Goal: Task Accomplishment & Management: Use online tool/utility

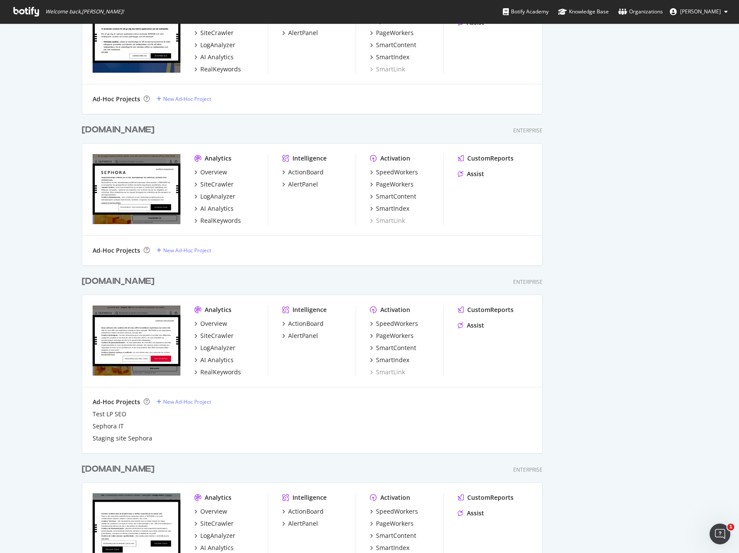
scroll to position [1014, 0]
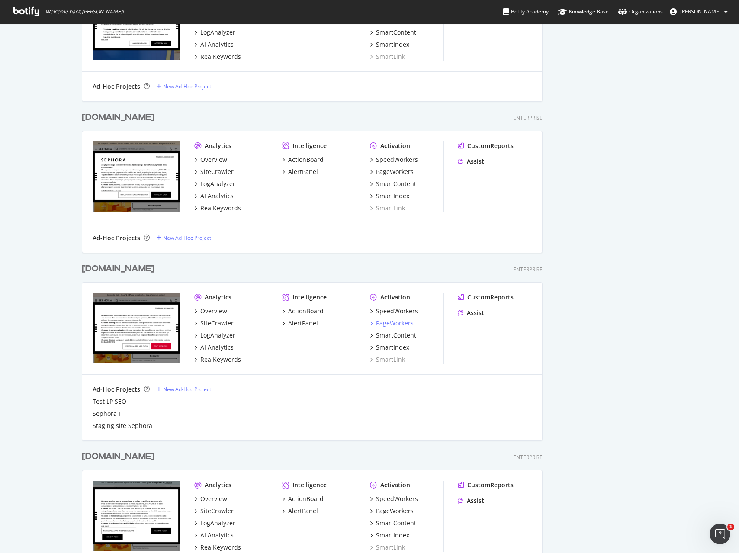
click at [383, 324] on div "PageWorkers" at bounding box center [395, 323] width 38 height 9
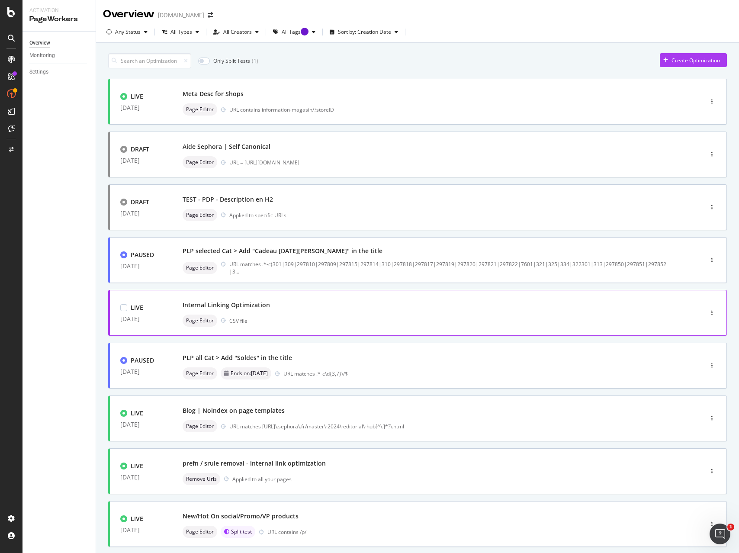
click at [298, 303] on div "Internal Linking Optimization" at bounding box center [425, 305] width 484 height 12
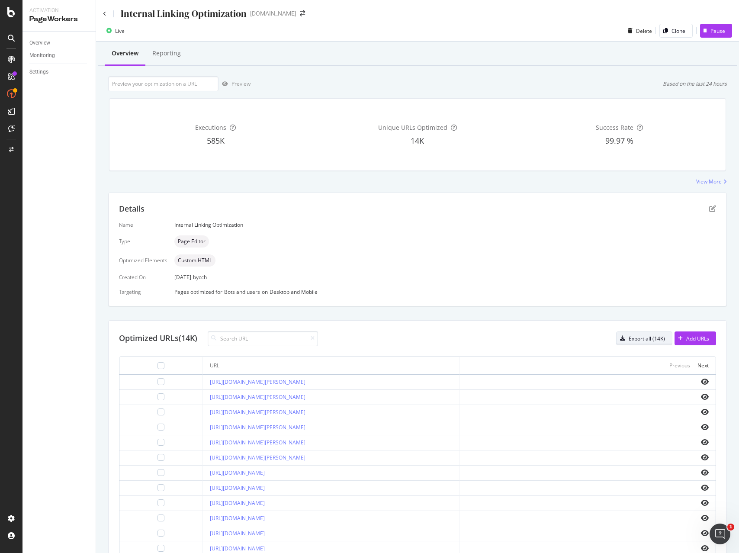
click at [640, 339] on div "Export all (14K)" at bounding box center [647, 338] width 36 height 7
click at [698, 338] on div "Add URLs" at bounding box center [697, 338] width 23 height 7
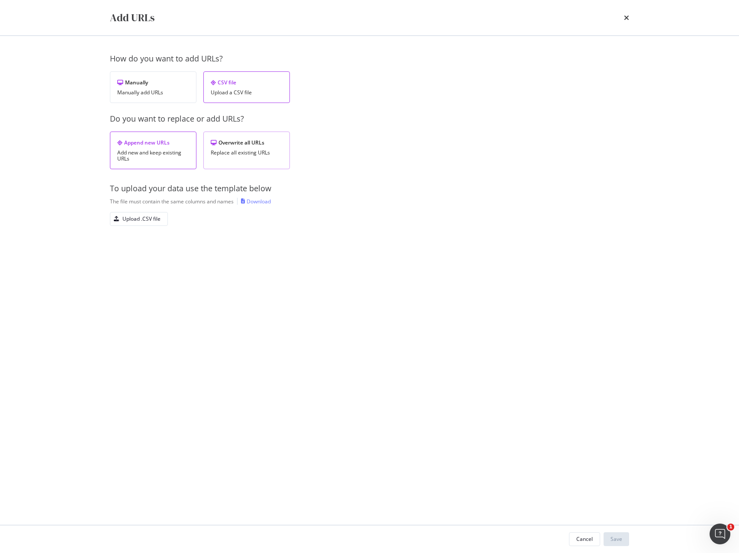
click at [211, 142] on icon "modal" at bounding box center [214, 142] width 6 height 5
click at [144, 220] on div "Upload .CSV file" at bounding box center [141, 218] width 38 height 7
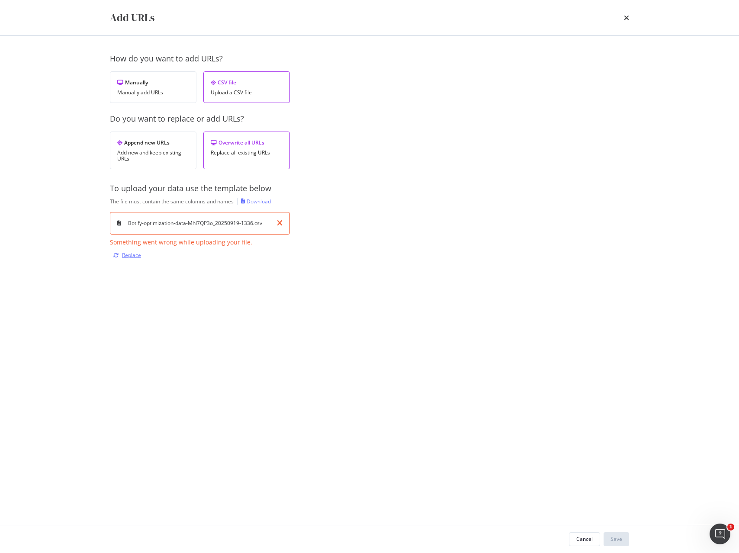
click at [127, 254] on div "Replace" at bounding box center [131, 254] width 19 height 7
click at [126, 254] on div "Replace" at bounding box center [131, 254] width 19 height 7
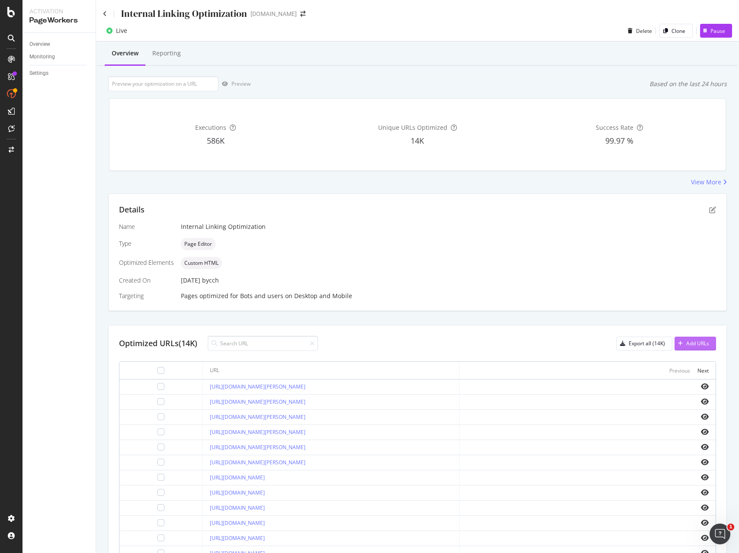
click at [705, 343] on div "Add URLs" at bounding box center [697, 343] width 23 height 7
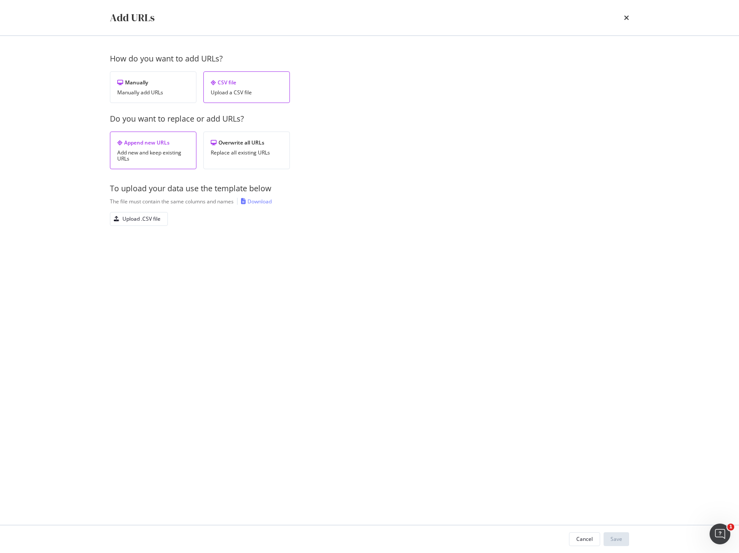
drag, startPoint x: 224, startPoint y: 149, endPoint x: 245, endPoint y: 197, distance: 52.7
click at [224, 150] on div "Replace all existing URLs" at bounding box center [247, 153] width 72 height 6
click at [134, 219] on div "Upload .CSV file" at bounding box center [141, 218] width 38 height 7
click at [627, 536] on button "Save" at bounding box center [617, 539] width 26 height 14
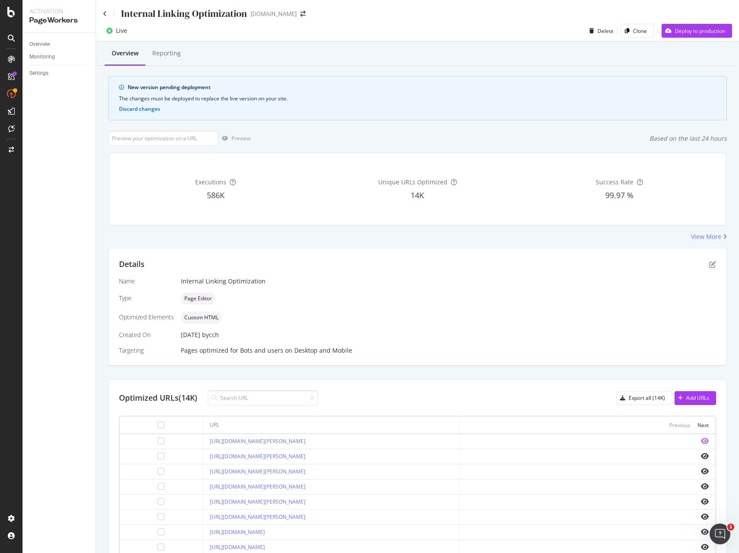
click at [705, 438] on icon "eye" at bounding box center [705, 441] width 8 height 7
click at [696, 35] on div "Deploy to production" at bounding box center [694, 30] width 64 height 13
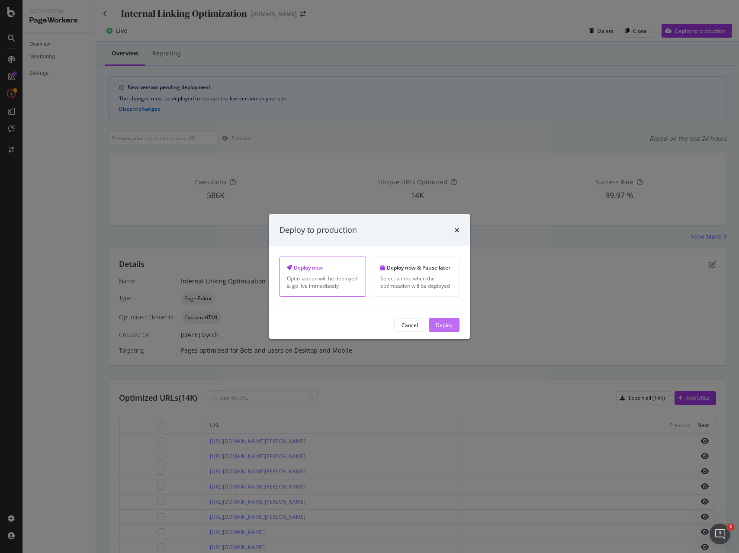
click at [443, 330] on div "Deploy" at bounding box center [444, 325] width 17 height 13
